Goal: Task Accomplishment & Management: Use online tool/utility

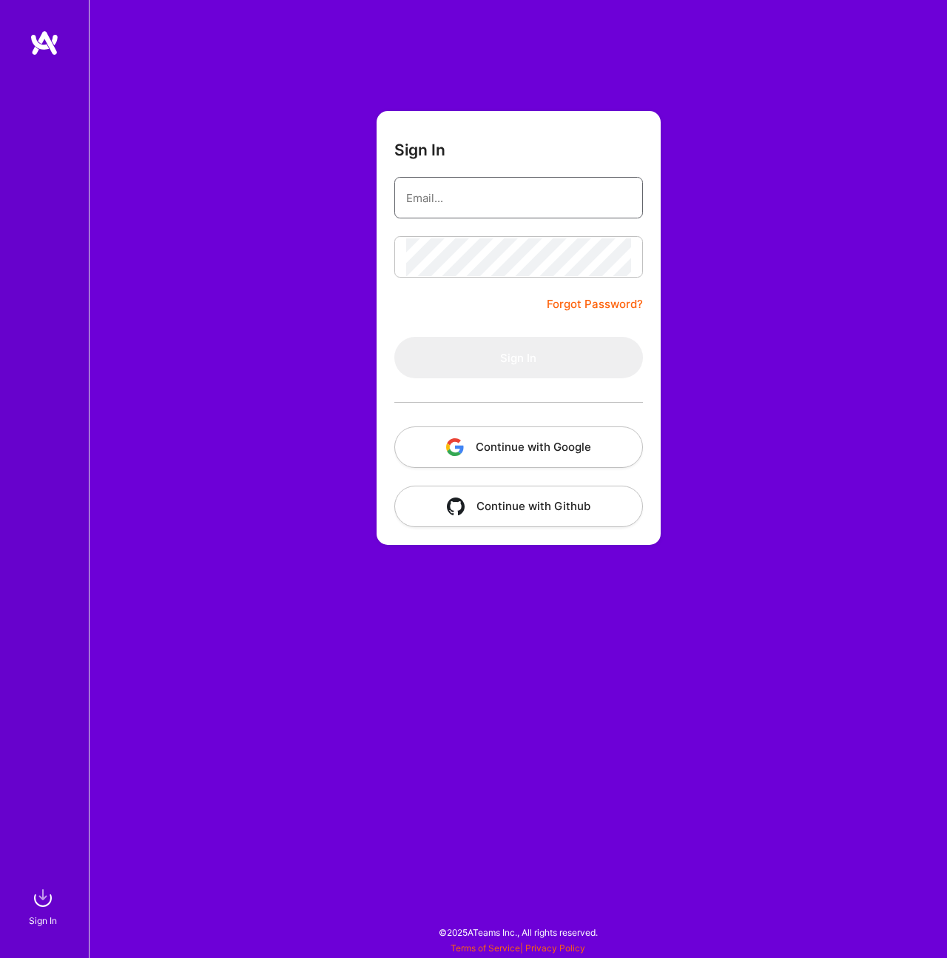
click at [432, 197] on input "email" at bounding box center [518, 198] width 225 height 38
type input "artur@unao.pl"
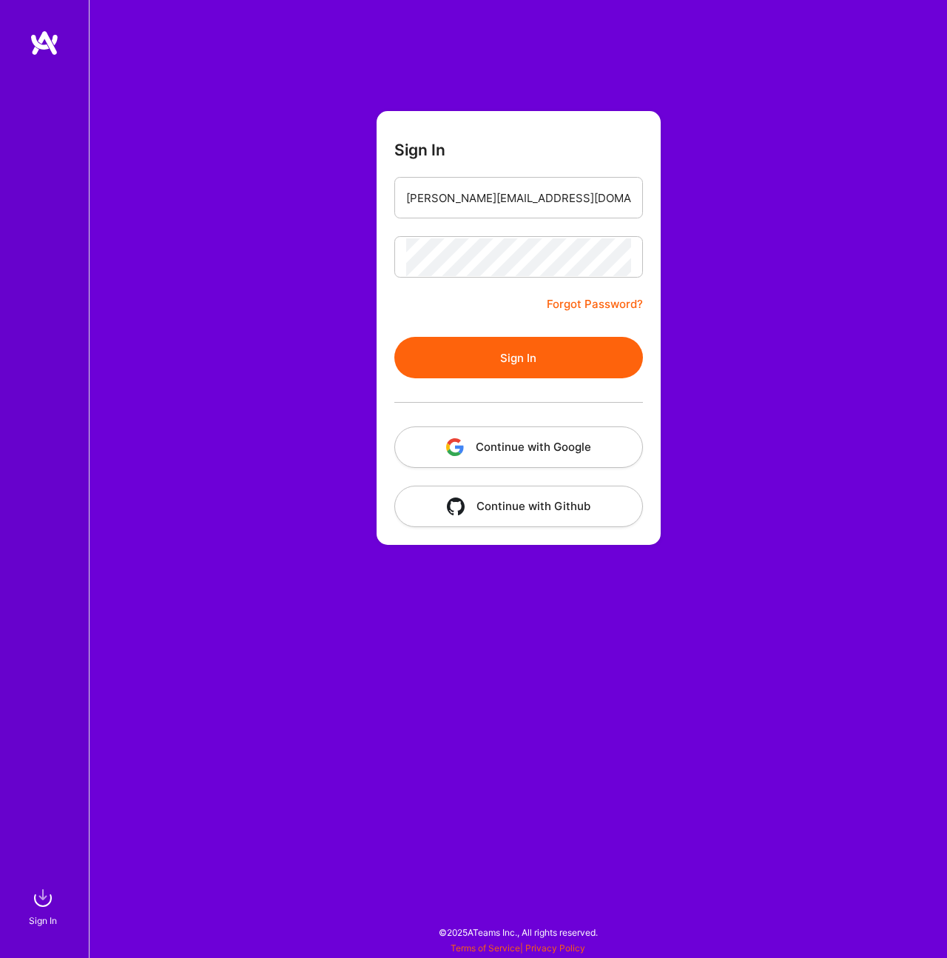
click at [506, 362] on button "Sign In" at bounding box center [518, 357] width 249 height 41
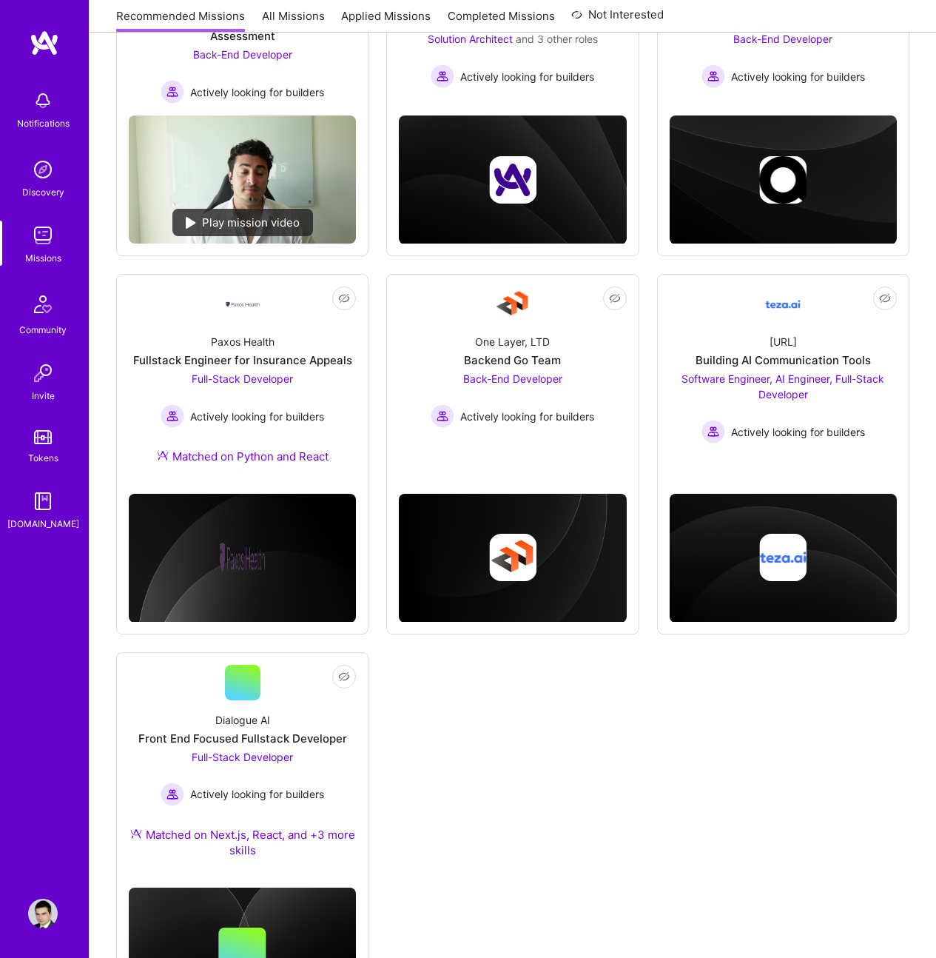
scroll to position [421, 0]
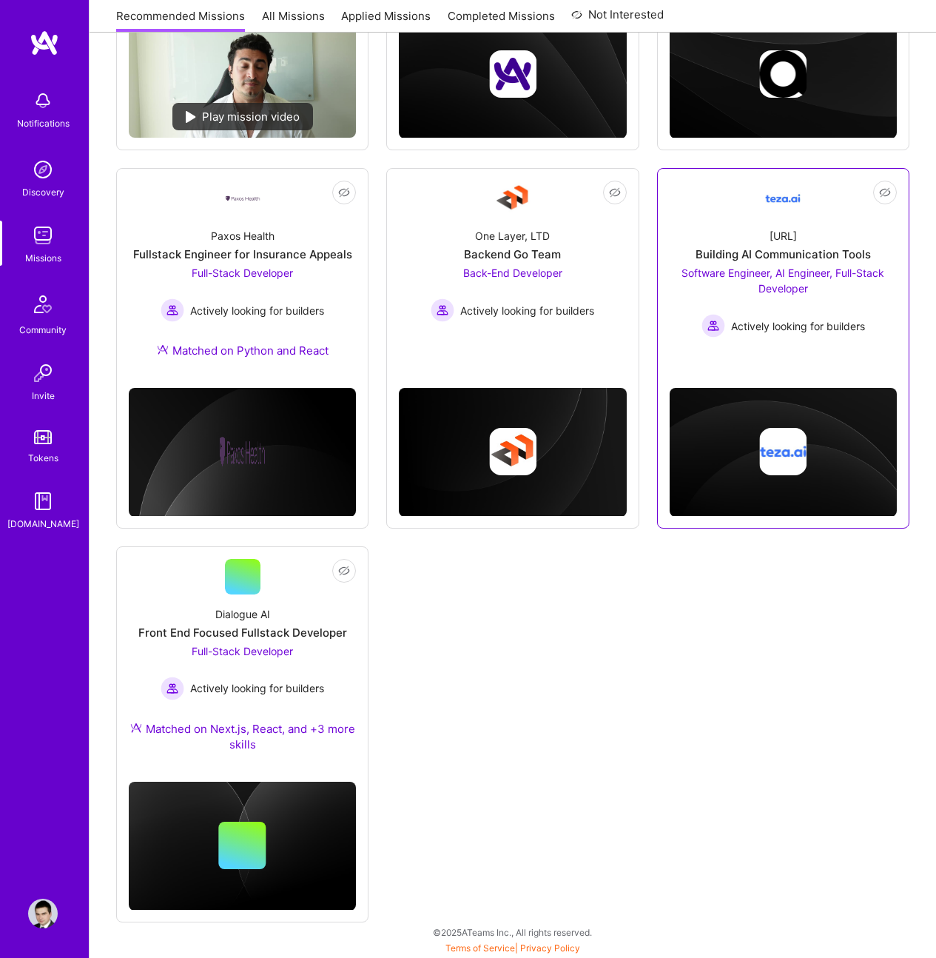
click at [782, 259] on div "Building AI Communication Tools" at bounding box center [783, 254] width 175 height 16
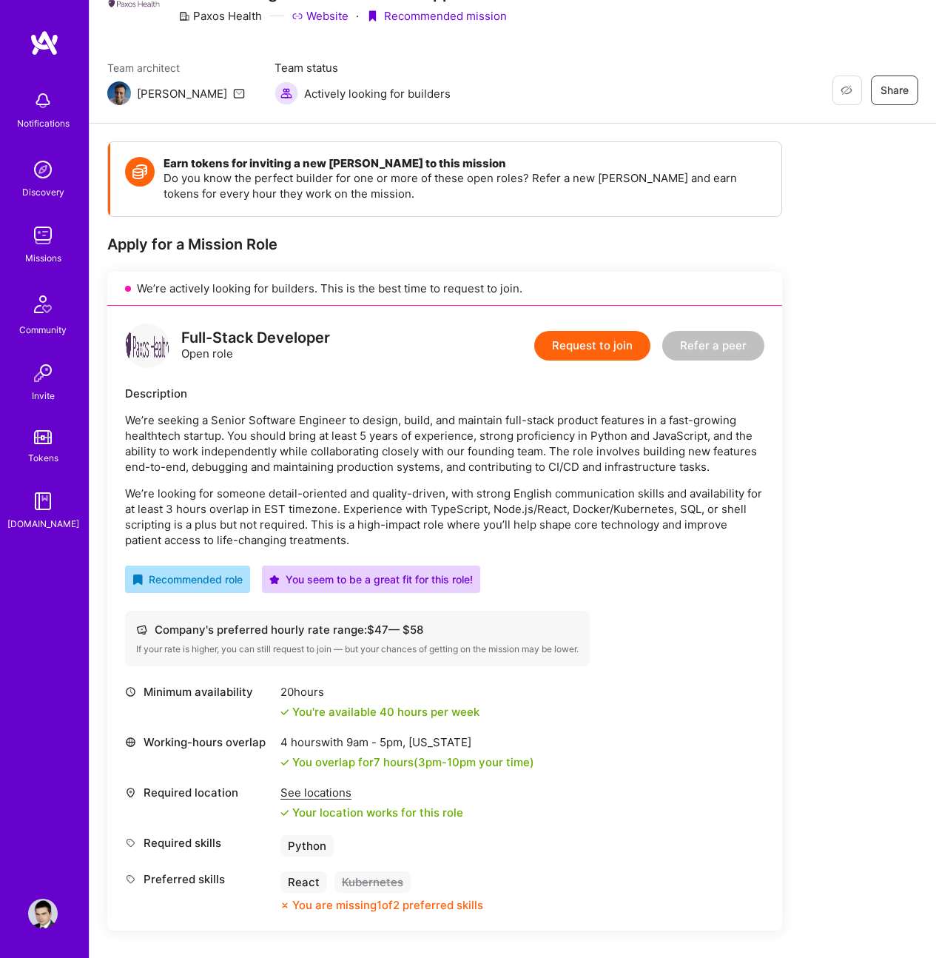
scroll to position [90, 0]
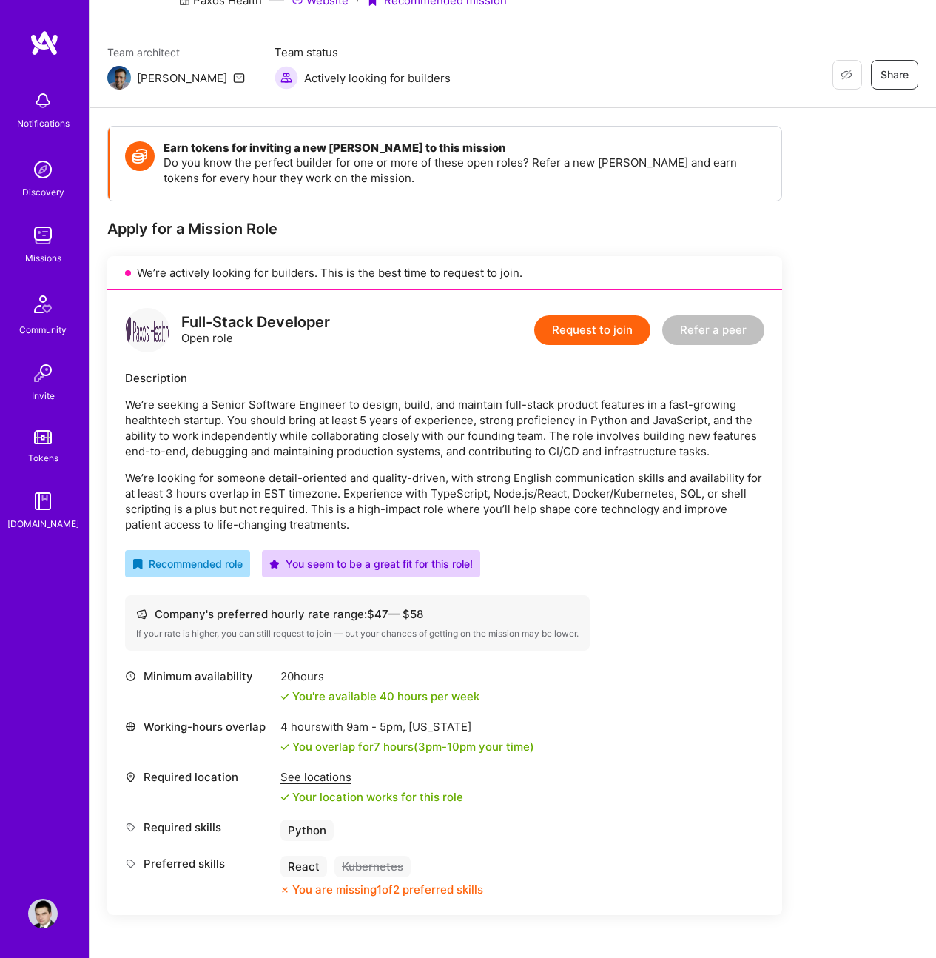
click at [257, 507] on p "We’re looking for someone detail-oriented and quality-driven, with strong Engli…" at bounding box center [444, 501] width 639 height 62
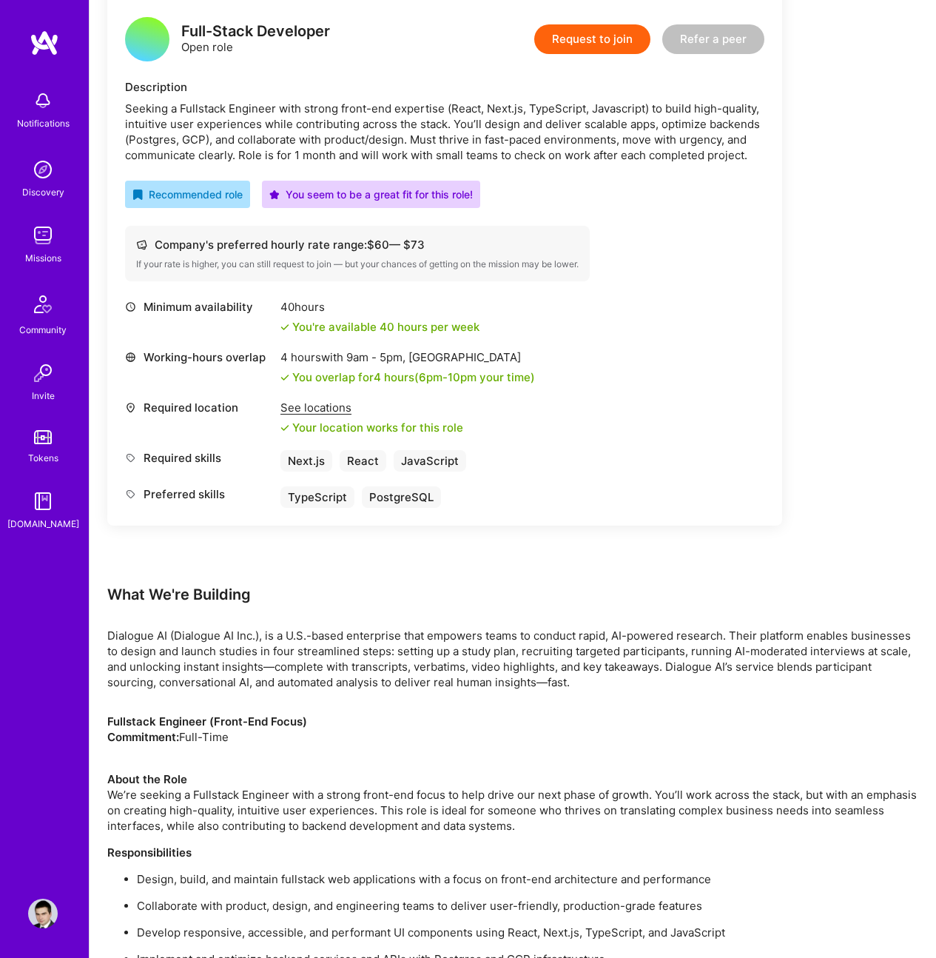
scroll to position [103, 0]
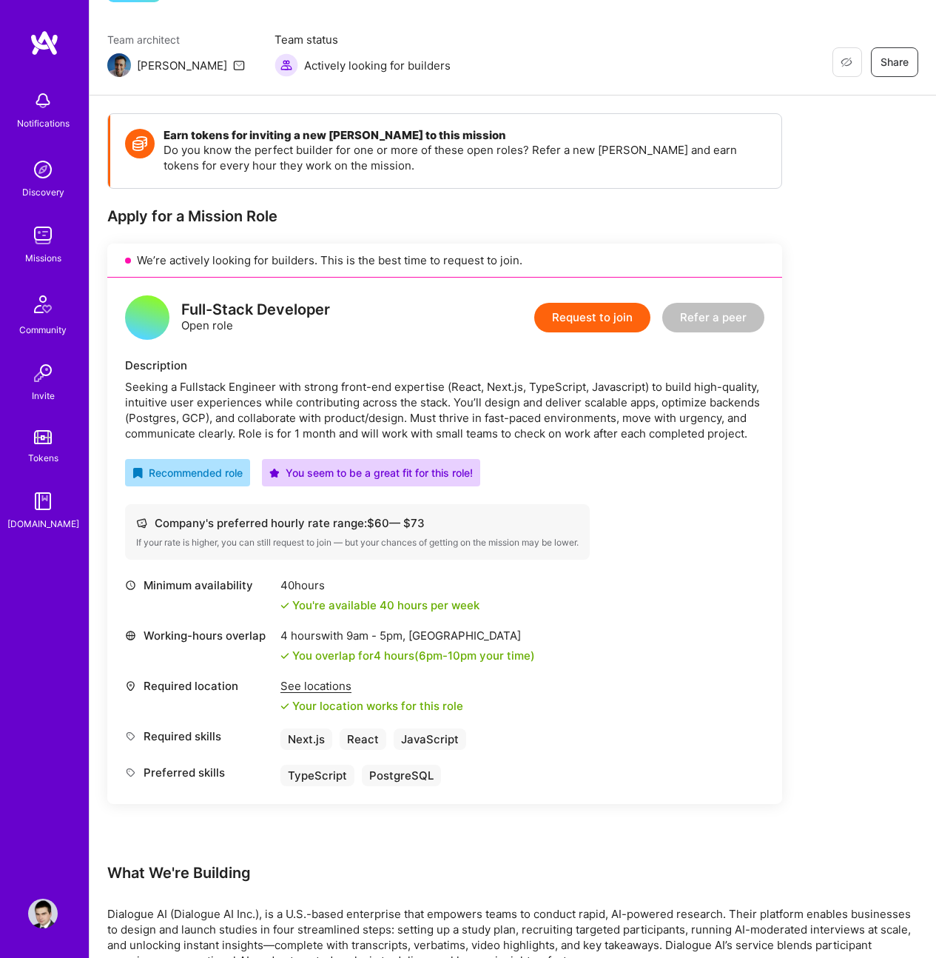
click at [676, 441] on div "Full-Stack Developer Open role Request to join Refer a peer Description Seeking…" at bounding box center [444, 541] width 675 height 526
click at [587, 452] on div "Full-Stack Developer Open role Request to join Refer a peer Description Seeking…" at bounding box center [444, 541] width 675 height 526
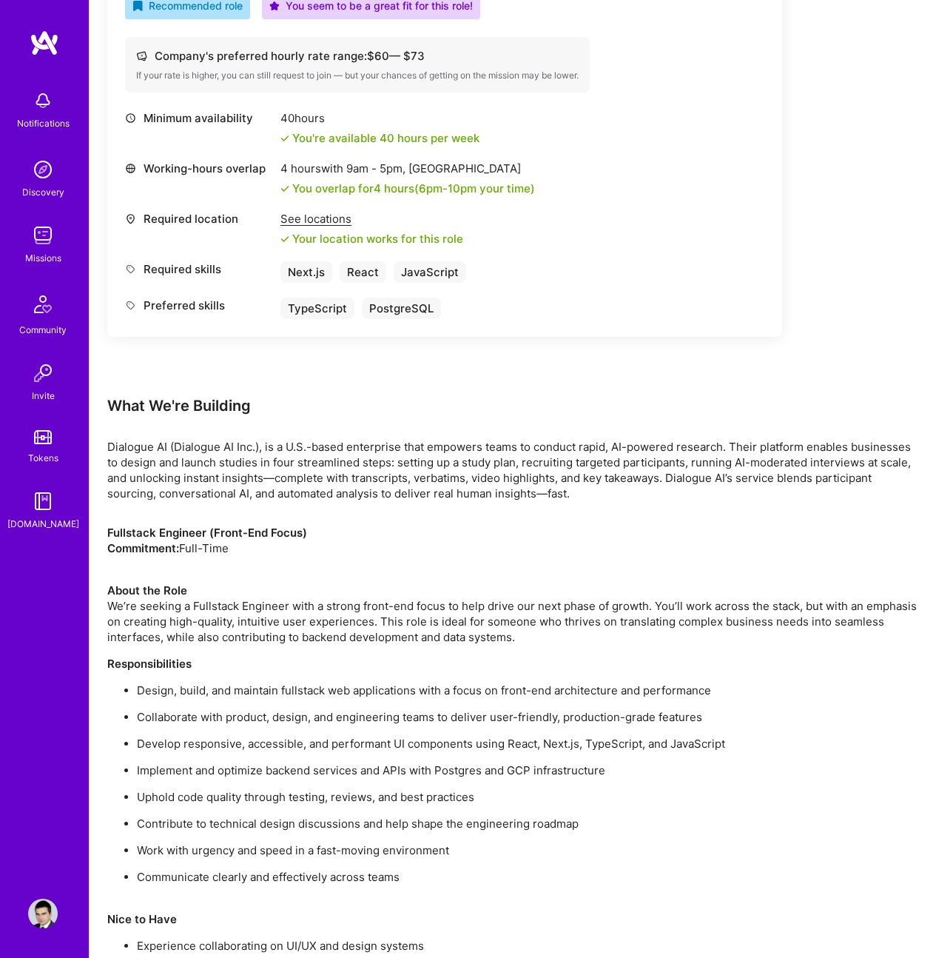
scroll to position [665, 0]
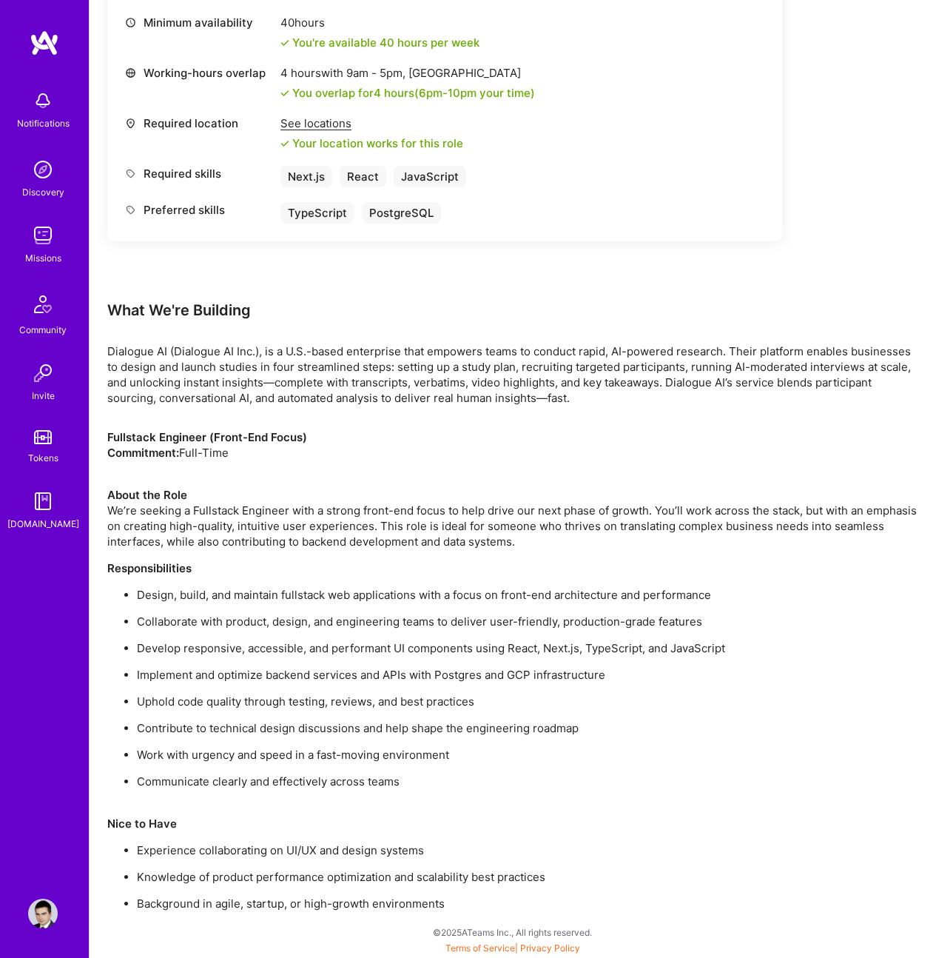
click at [662, 745] on ul "Design, build, and maintain fullstack web applications with a focus on front-en…" at bounding box center [512, 688] width 811 height 202
